Goal: Information Seeking & Learning: Check status

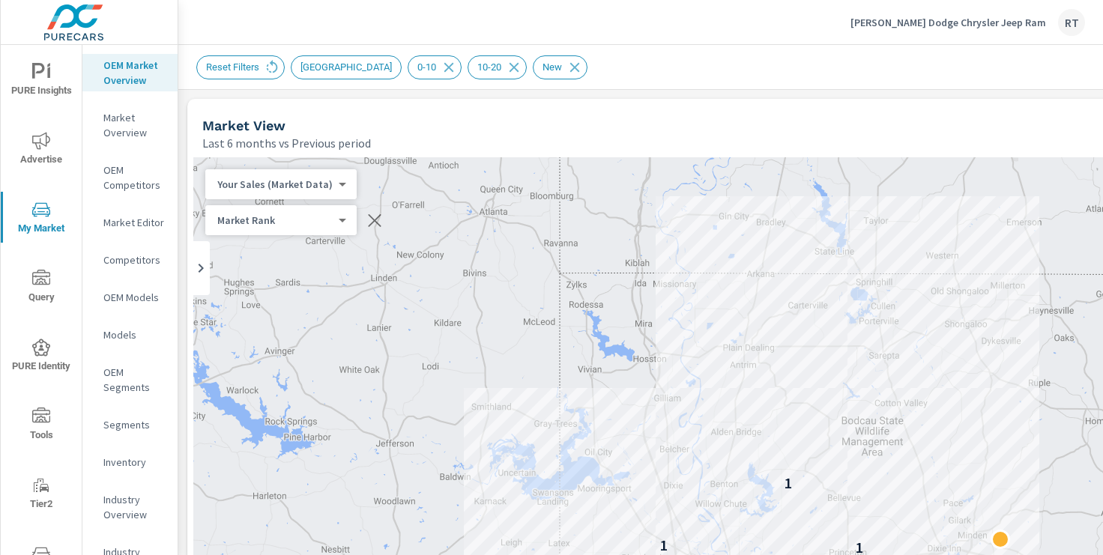
scroll to position [348, 0]
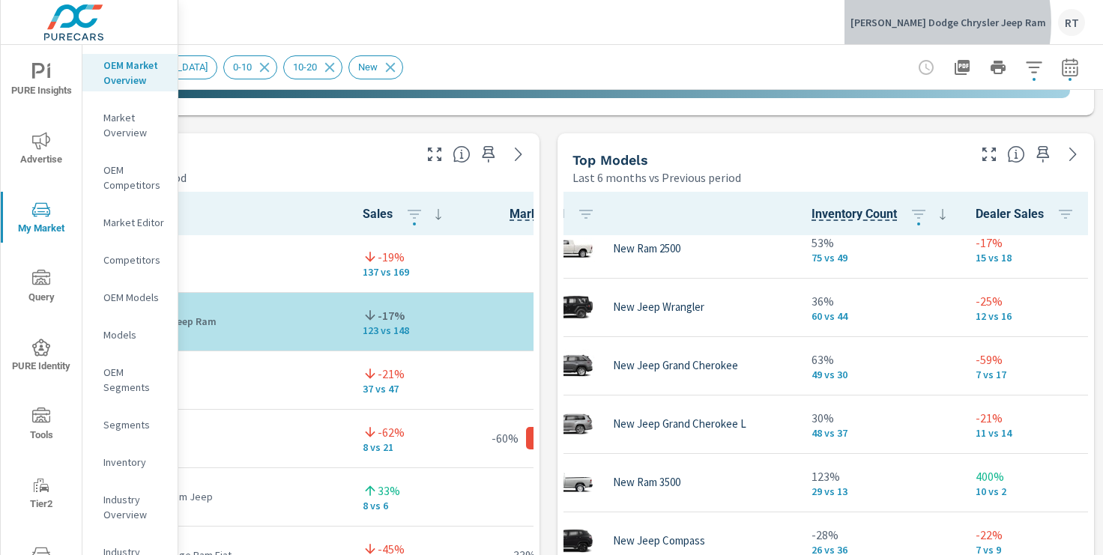
click at [940, 22] on p "[PERSON_NAME] Dodge Chrysler Jeep Ram" at bounding box center [948, 22] width 196 height 13
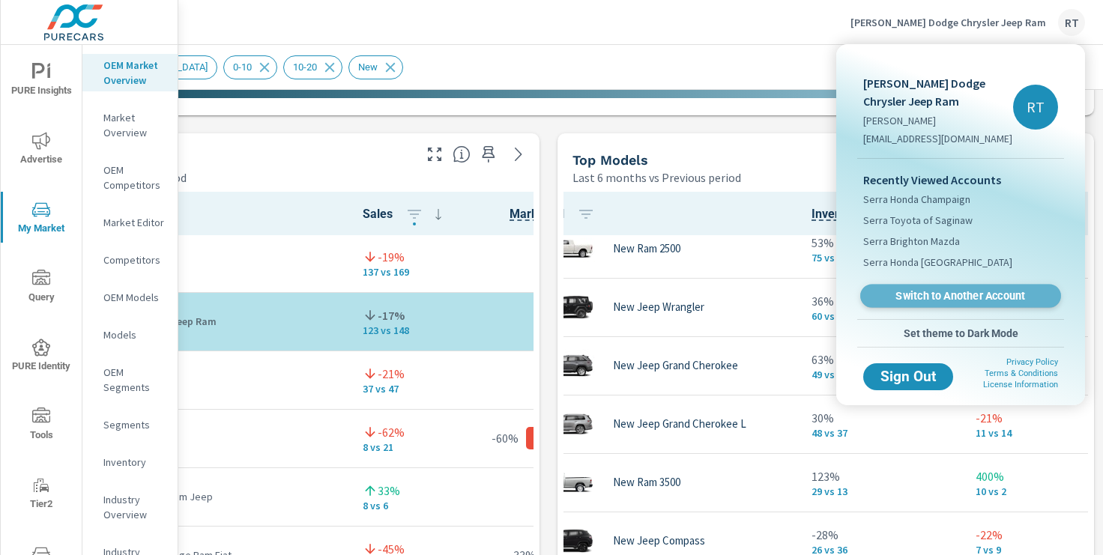
click at [925, 298] on span "Switch to Another Account" at bounding box center [960, 296] width 184 height 14
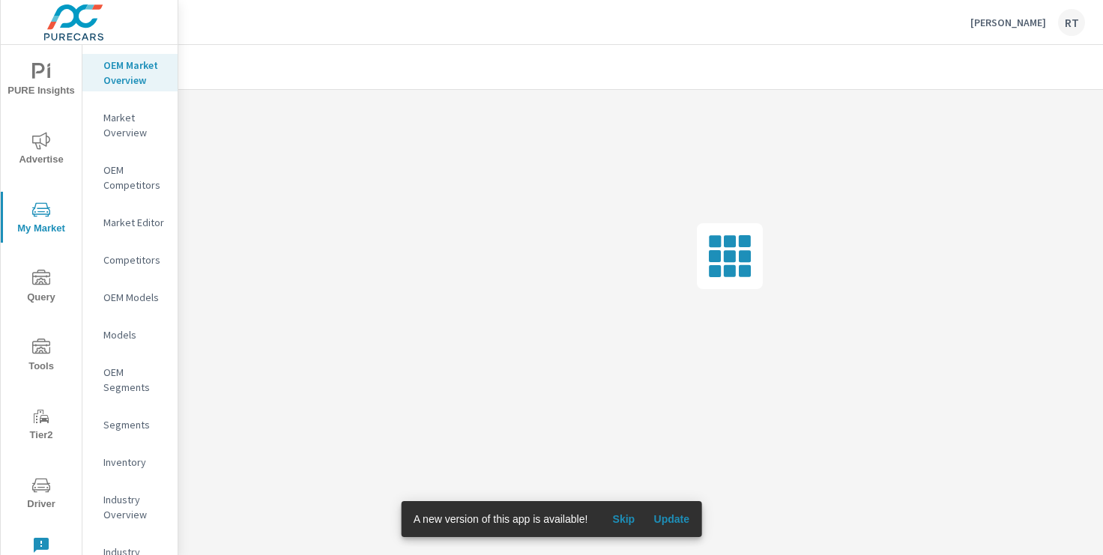
click at [632, 515] on span "Skip" at bounding box center [623, 518] width 36 height 13
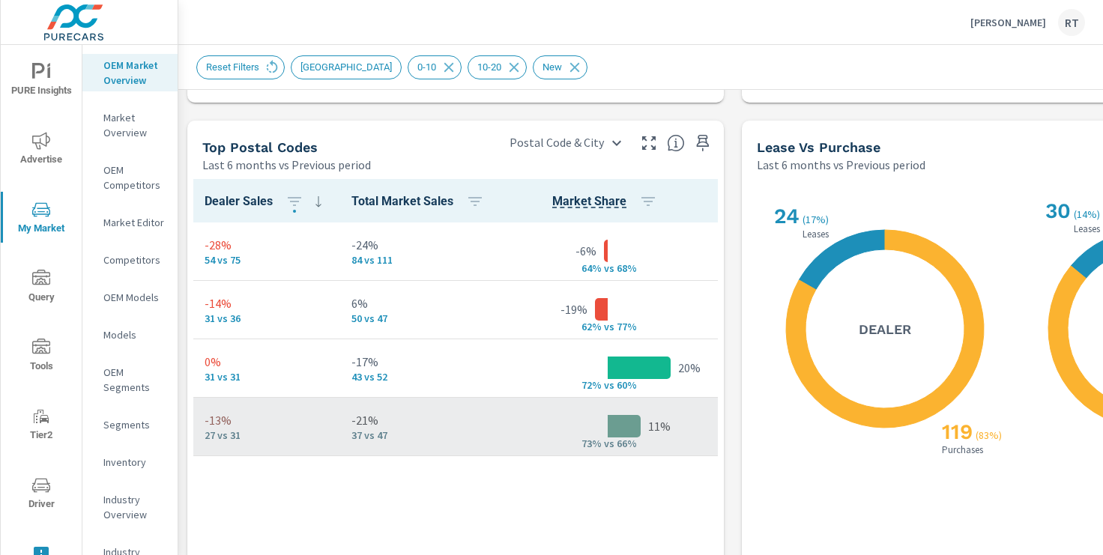
scroll to position [0, 346]
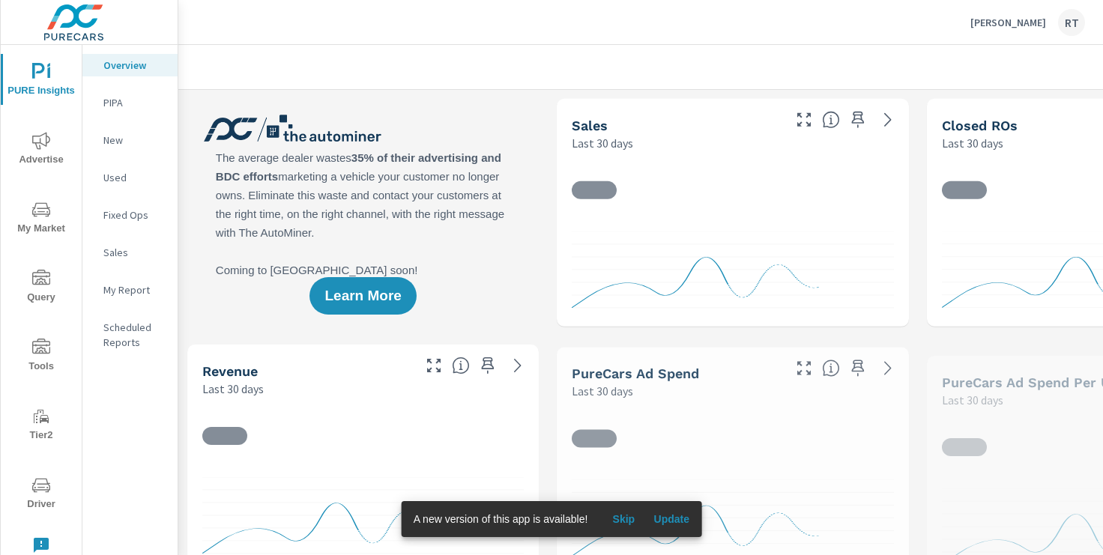
click at [628, 517] on span "Skip" at bounding box center [623, 518] width 36 height 13
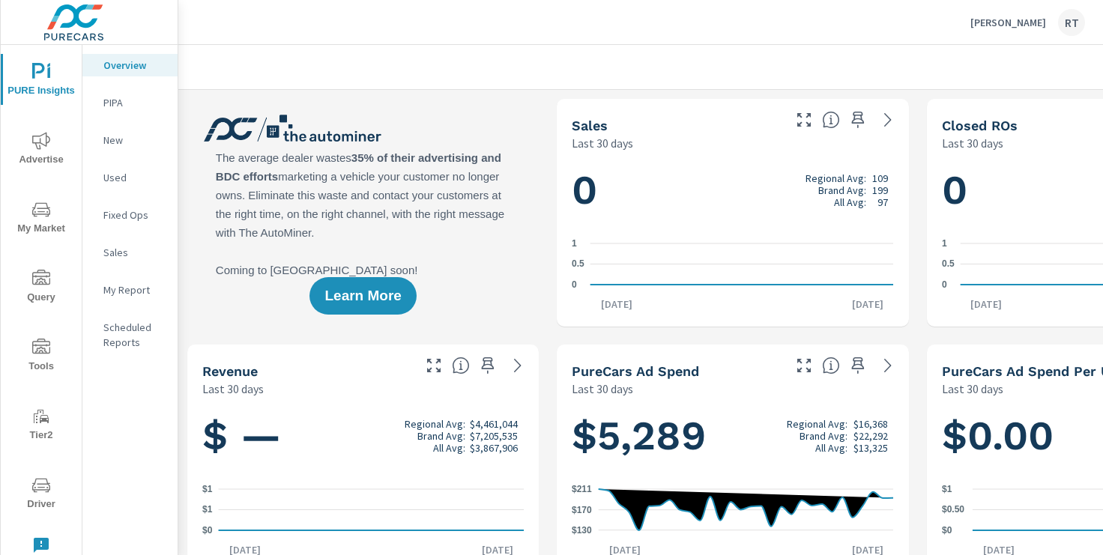
scroll to position [1, 0]
click at [130, 286] on p "My Report" at bounding box center [134, 289] width 62 height 15
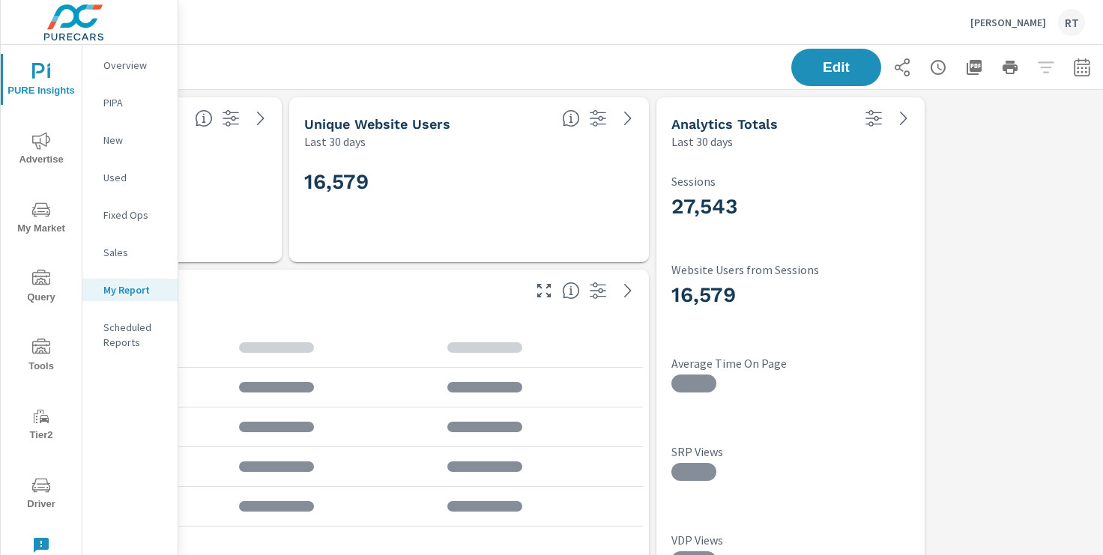
scroll to position [0, 184]
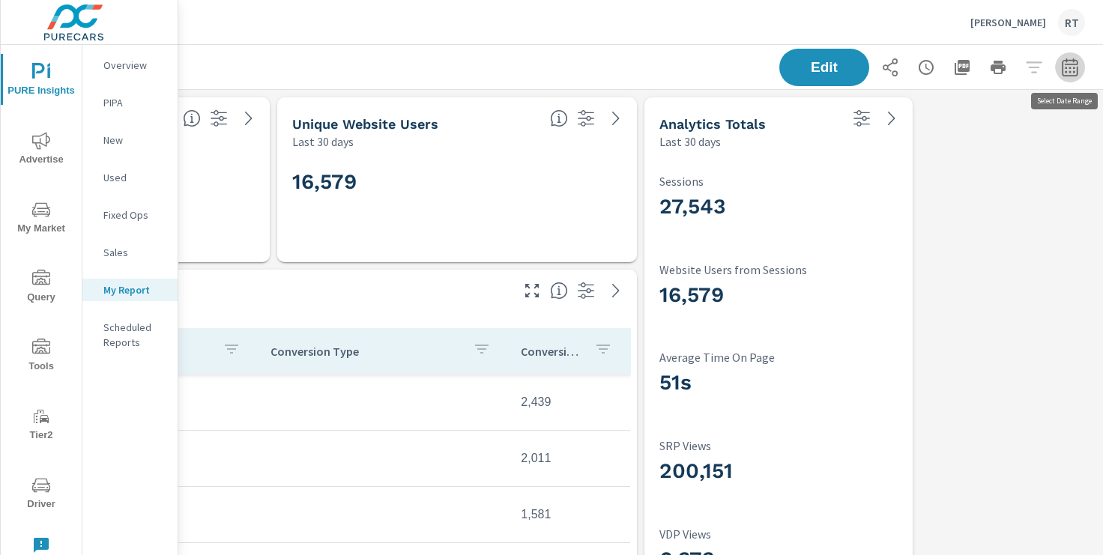
click at [1072, 70] on icon "button" at bounding box center [1070, 67] width 18 height 18
select select "Last 30 days"
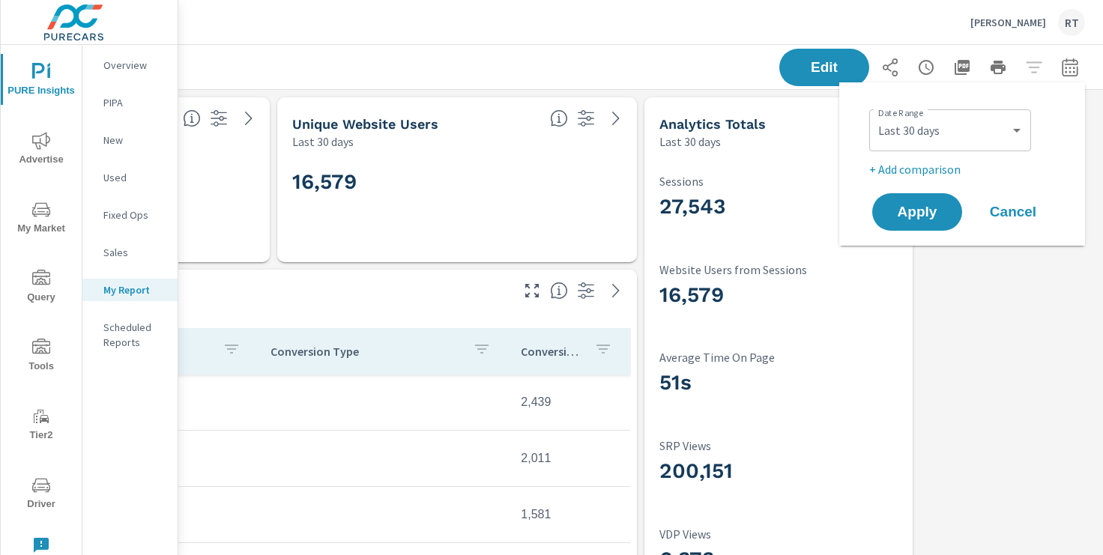
click at [934, 167] on p "+ Add comparison" at bounding box center [965, 169] width 192 height 18
select select "Previous period"
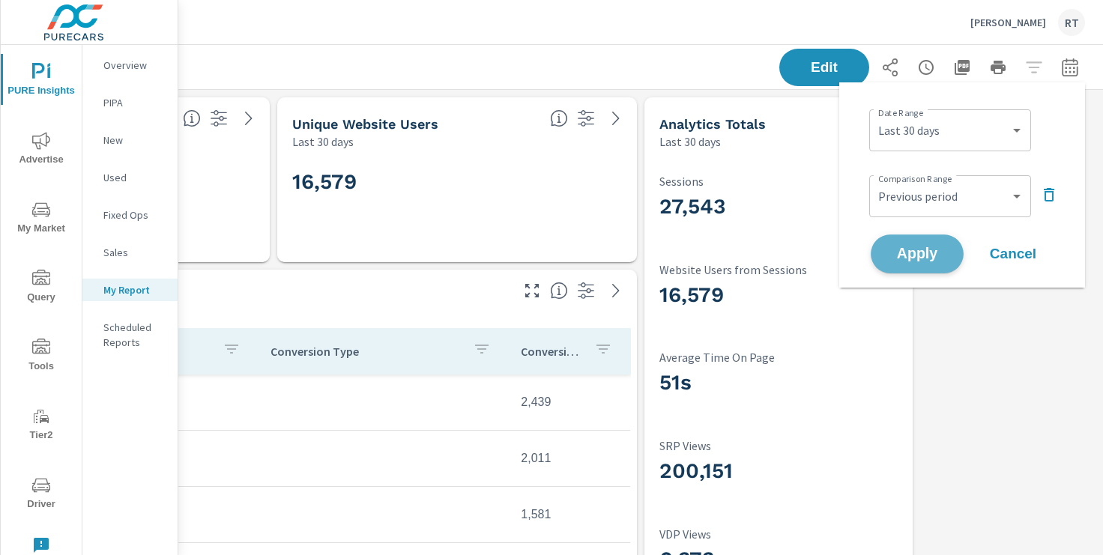
click at [904, 250] on span "Apply" at bounding box center [916, 254] width 61 height 14
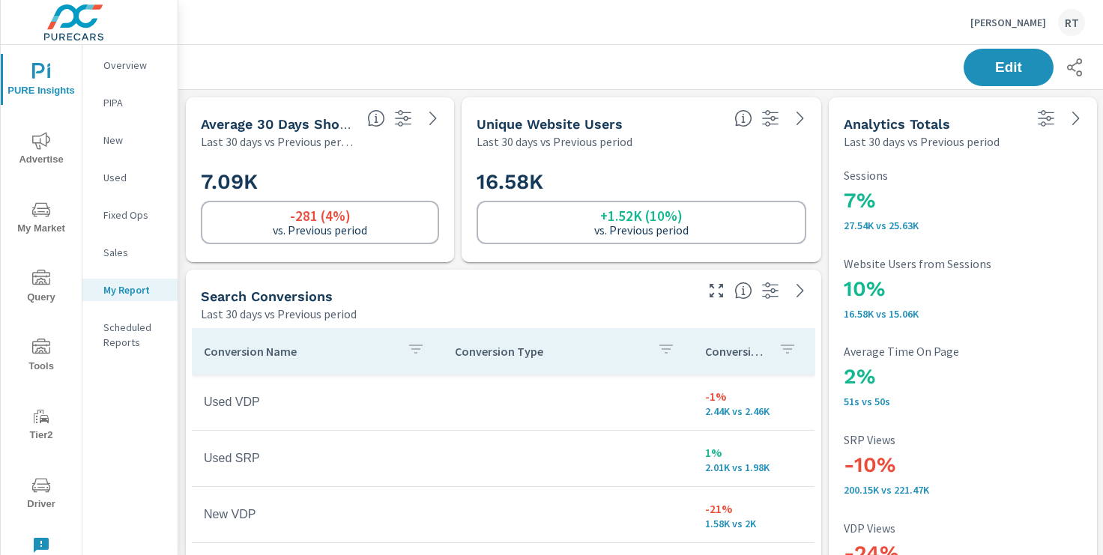
click at [769, 350] on div "Conversions" at bounding box center [753, 351] width 97 height 34
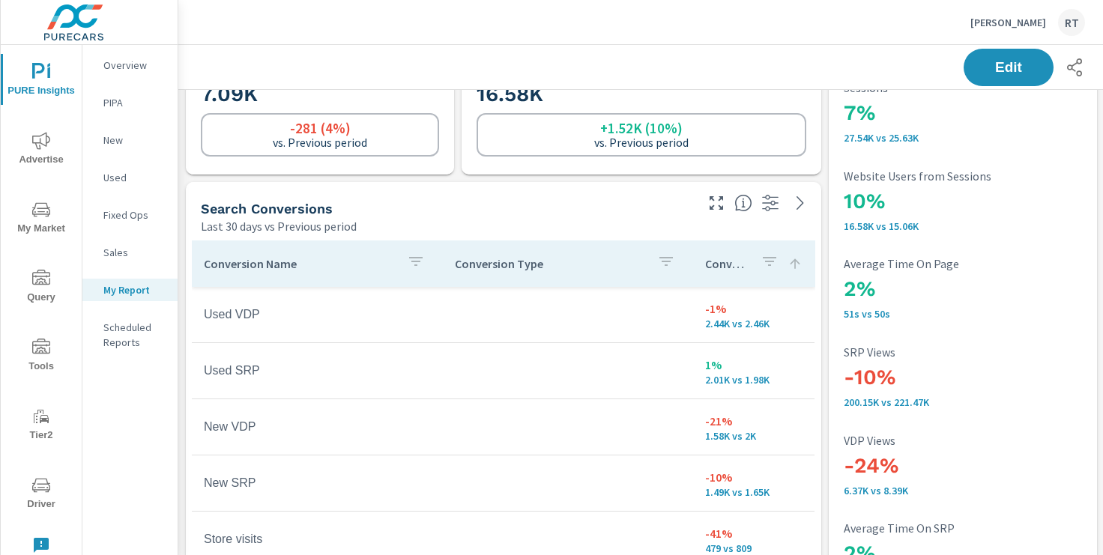
scroll to position [124, 0]
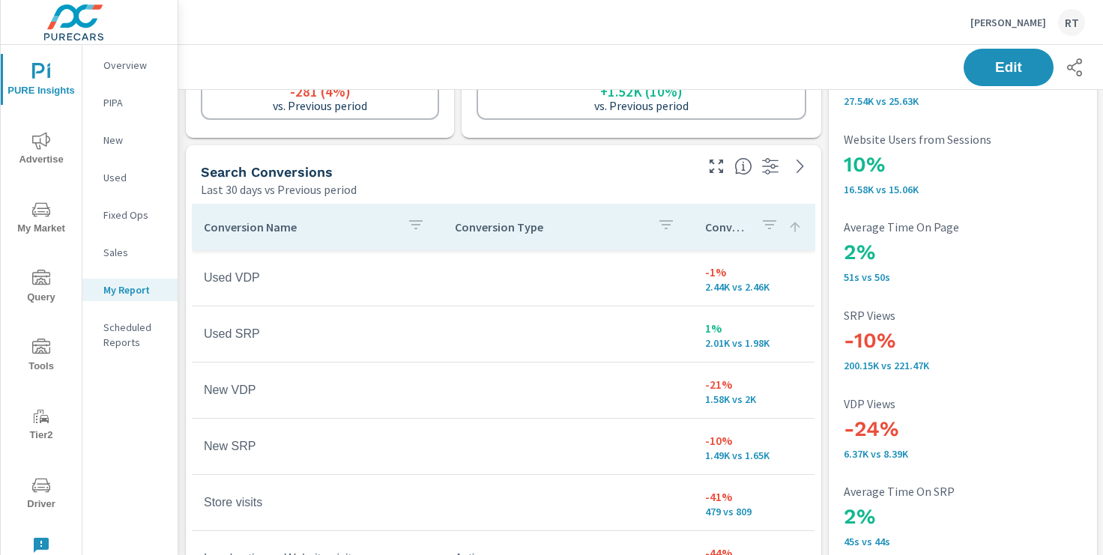
click at [795, 231] on icon at bounding box center [795, 227] width 10 height 10
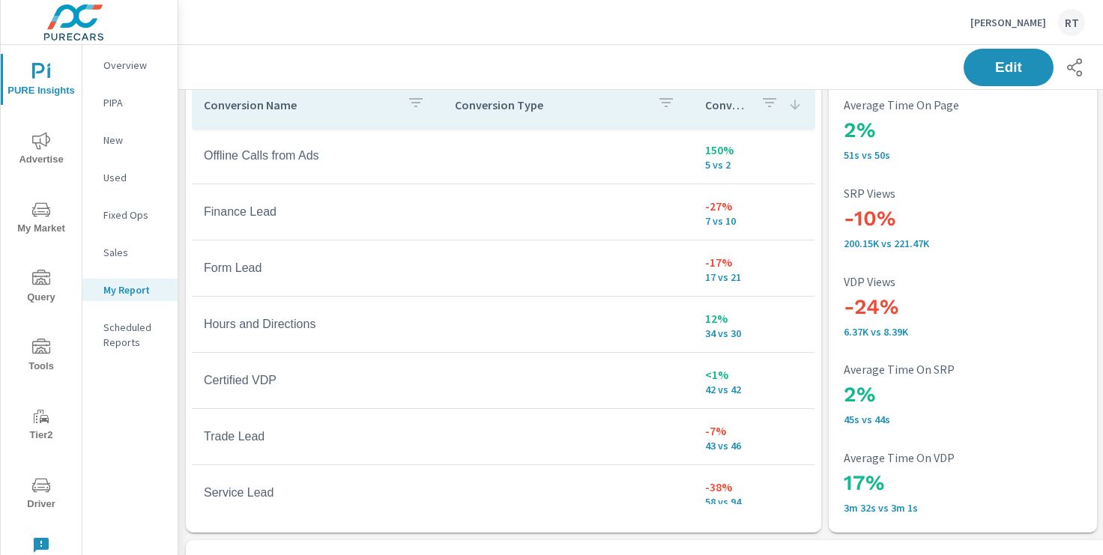
scroll to position [248, 0]
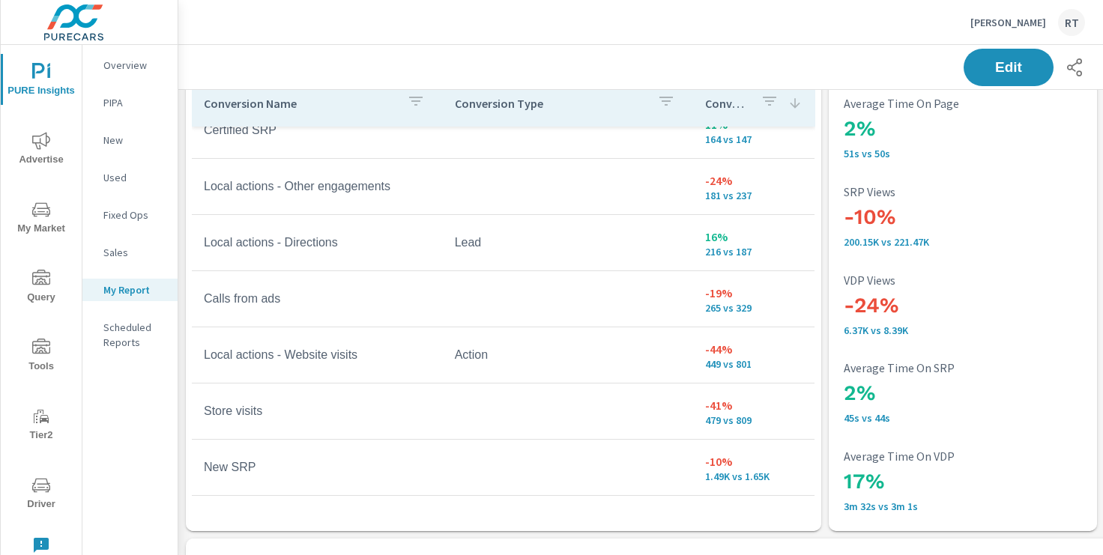
scroll to position [477, 0]
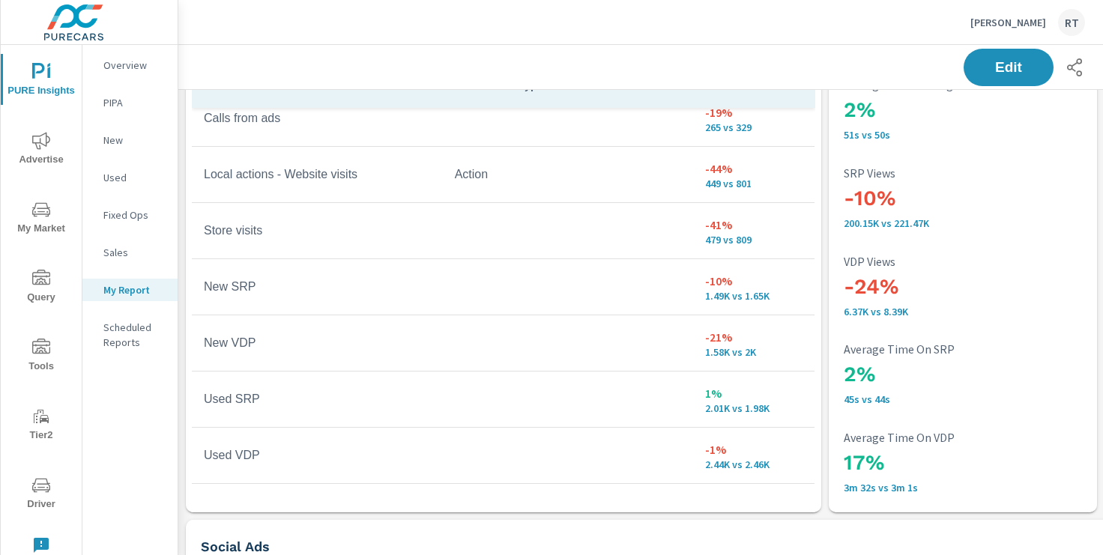
scroll to position [270, 0]
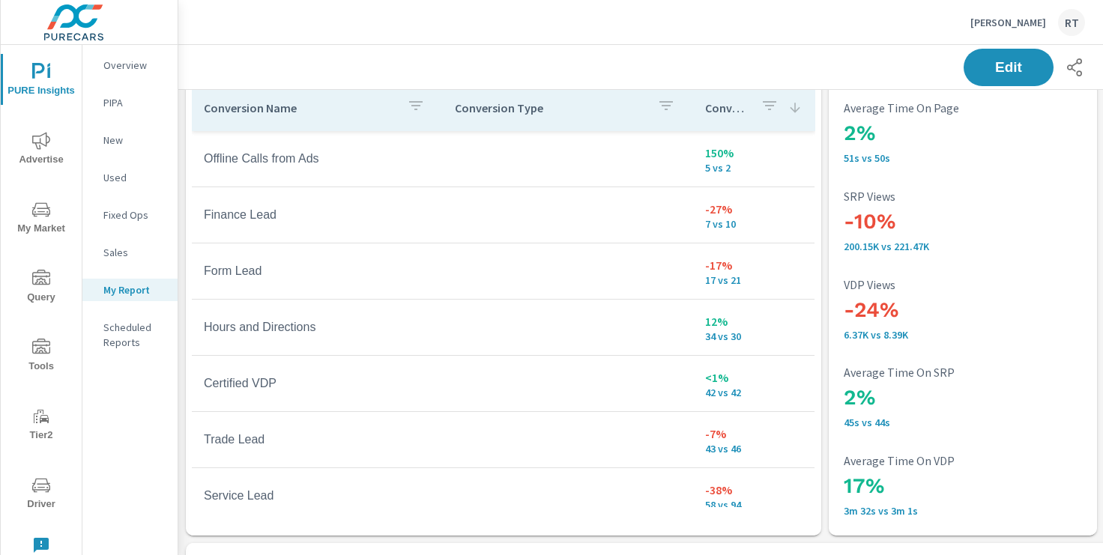
scroll to position [240, 0]
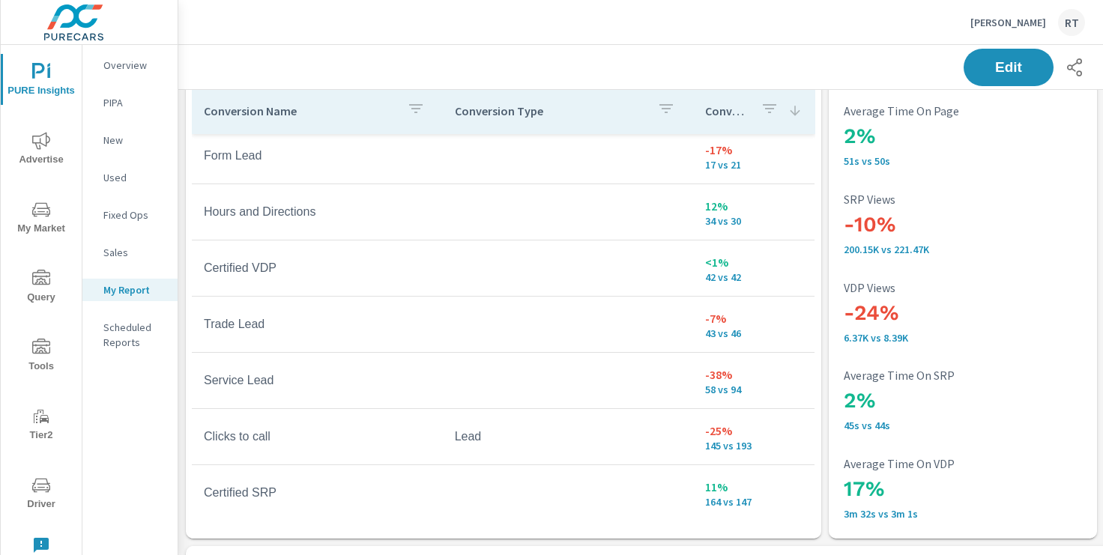
scroll to position [121, 0]
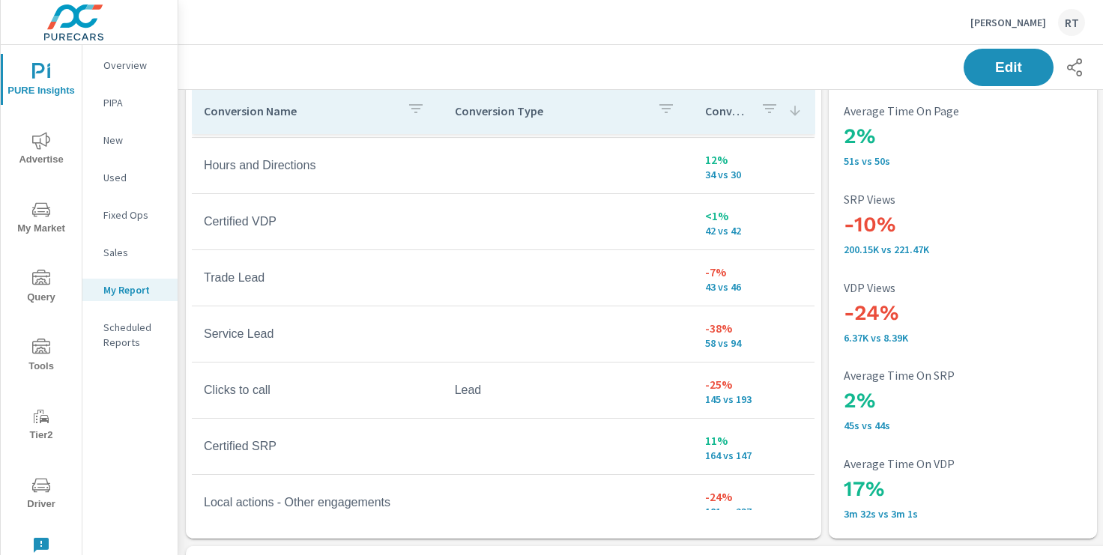
scroll to position [172, 0]
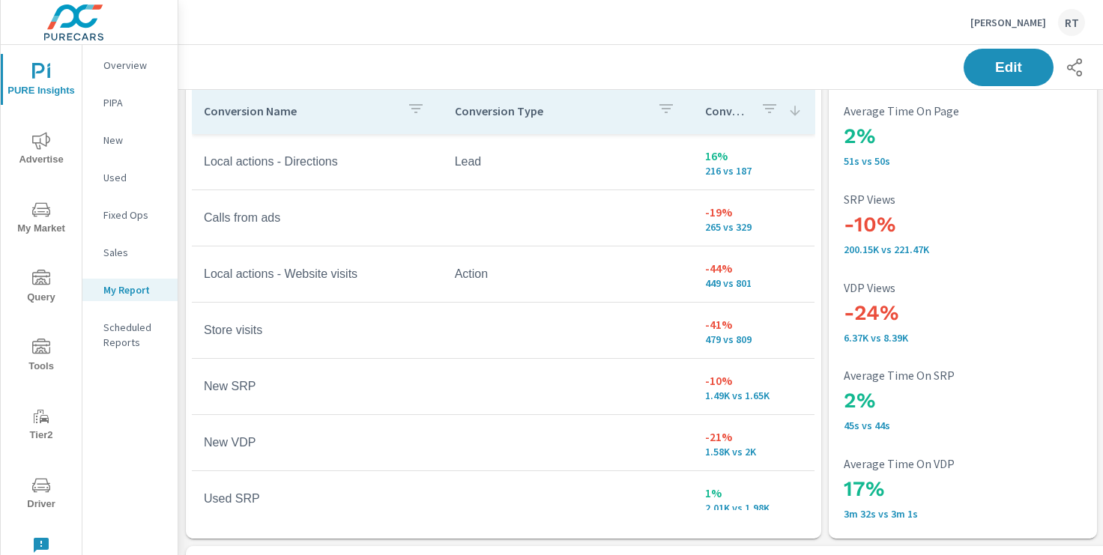
scroll to position [564, 0]
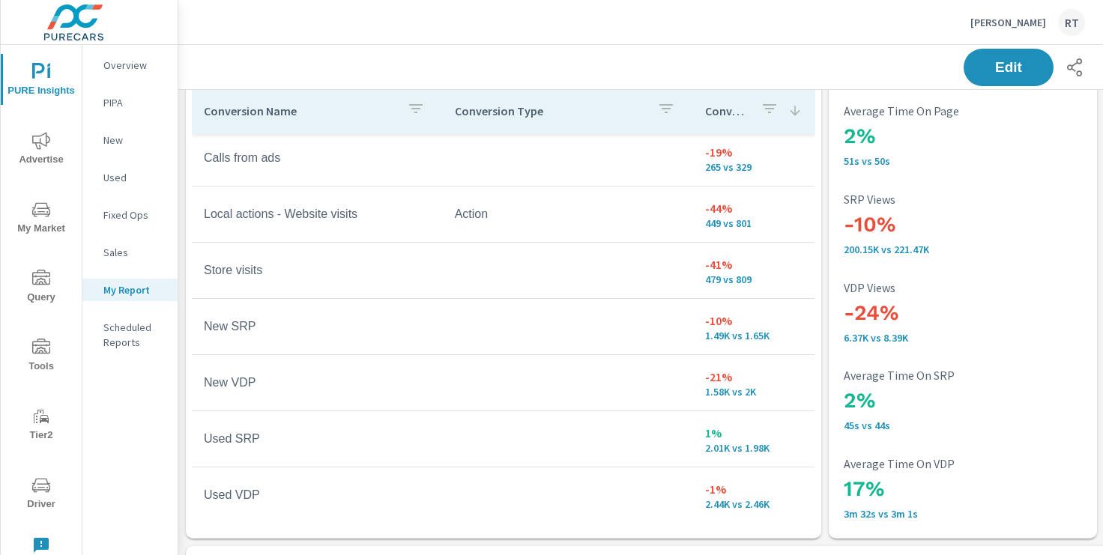
scroll to position [635, 0]
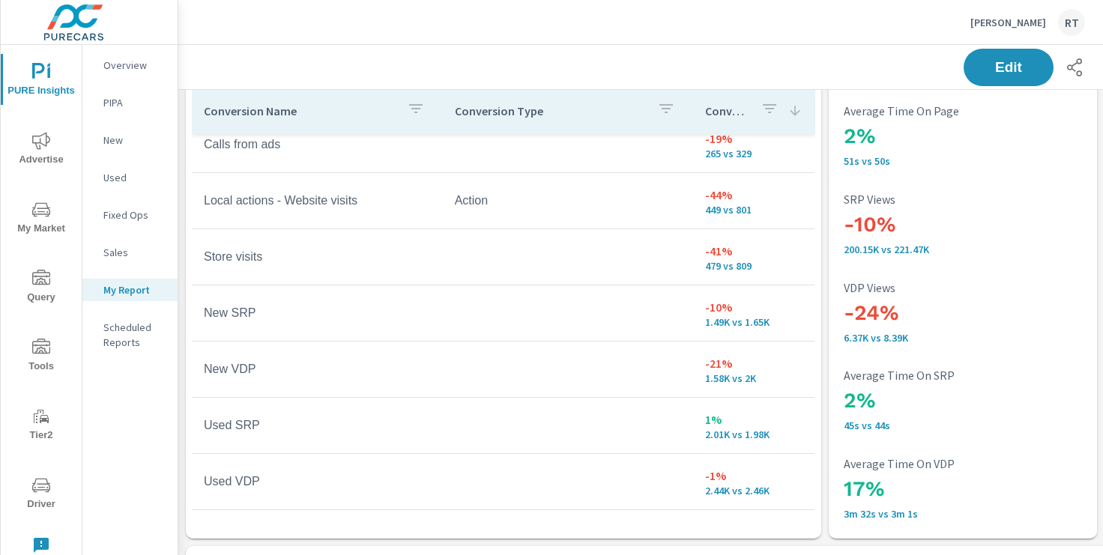
scroll to position [463, 0]
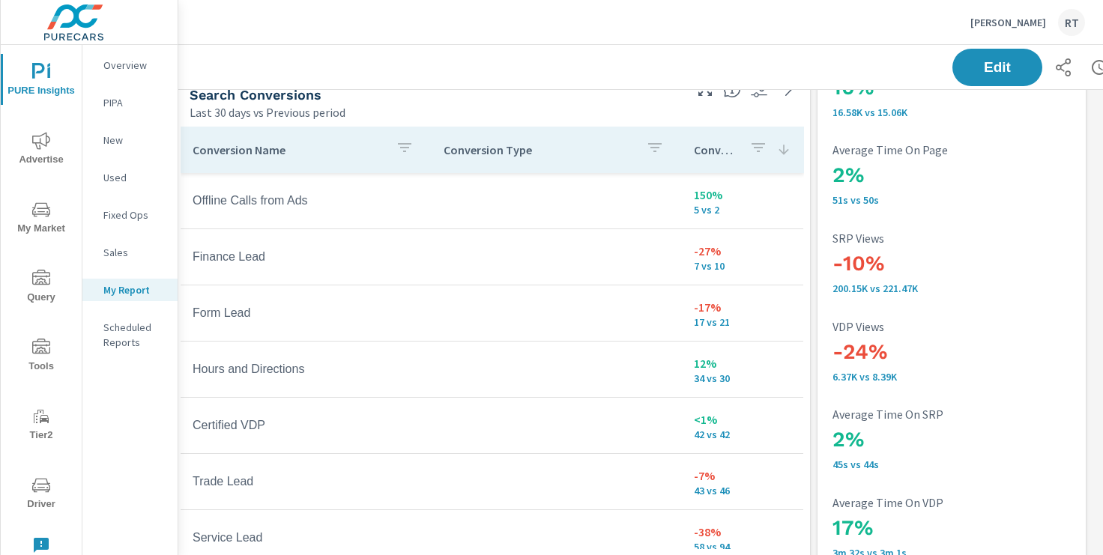
scroll to position [255, 11]
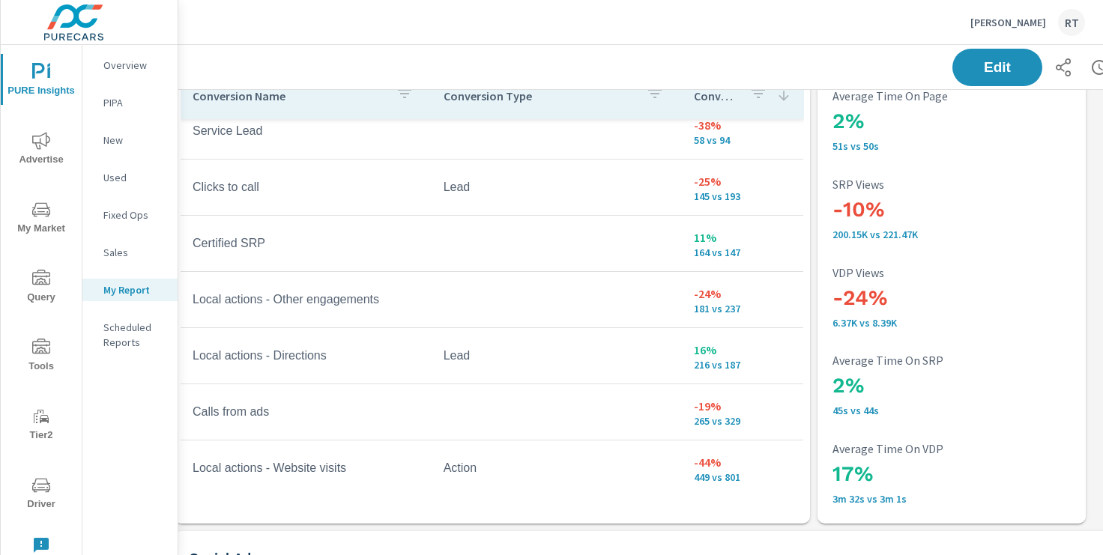
scroll to position [635, 0]
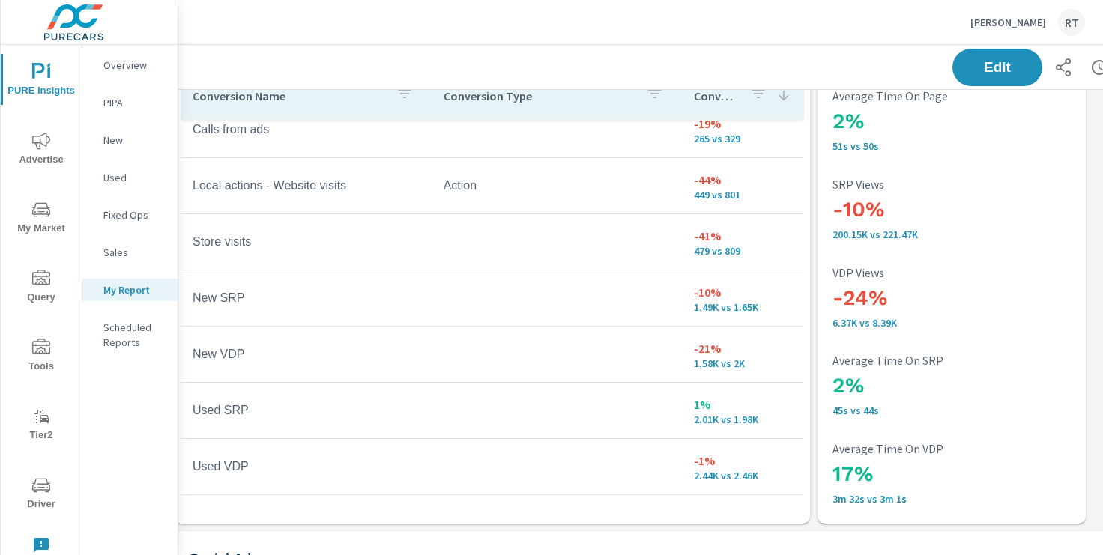
click at [40, 140] on icon "nav menu" at bounding box center [41, 140] width 18 height 17
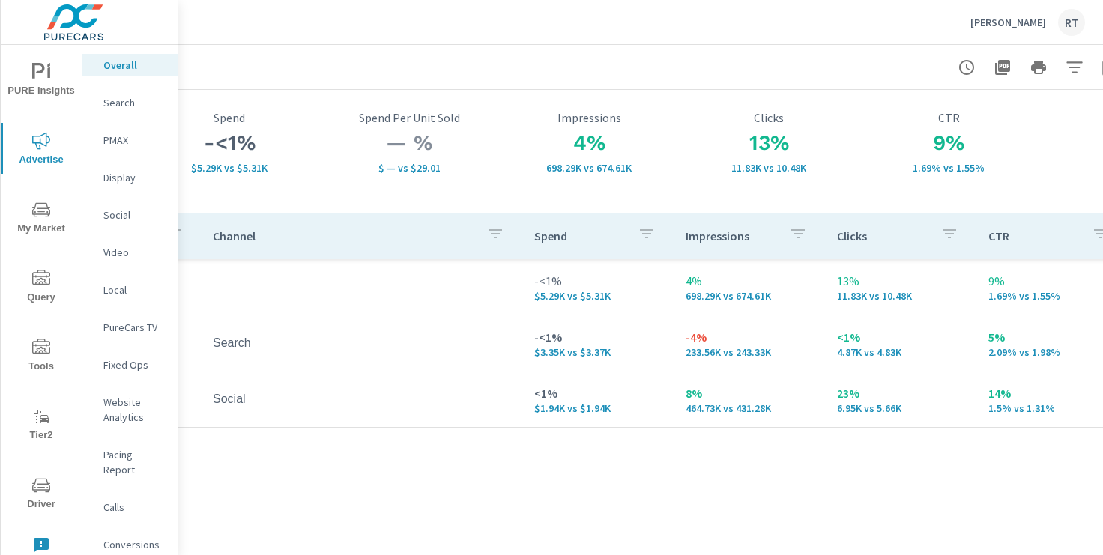
scroll to position [85, 140]
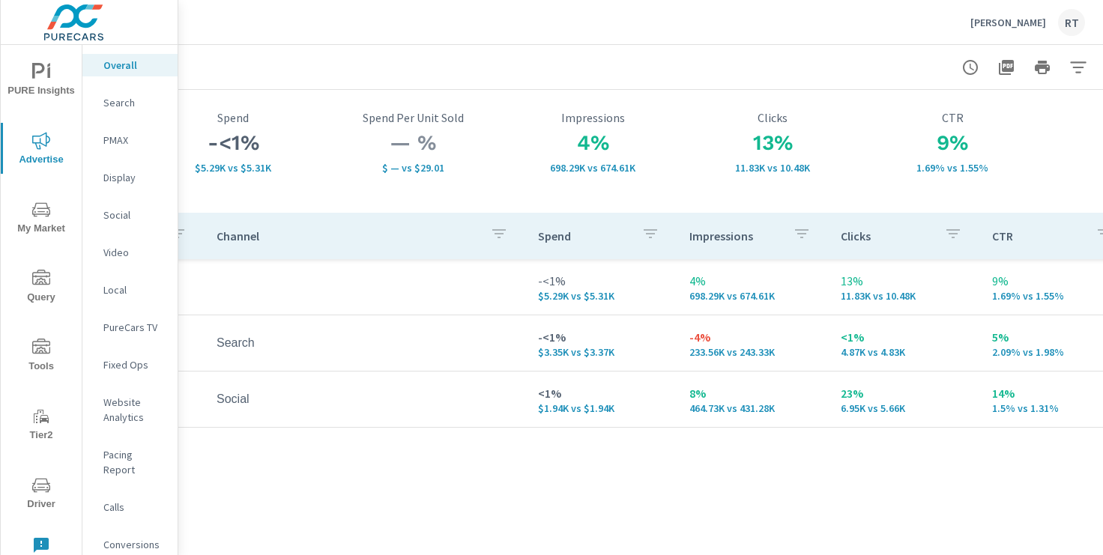
click at [129, 537] on p "Conversions" at bounding box center [134, 544] width 62 height 15
